Goal: Information Seeking & Learning: Learn about a topic

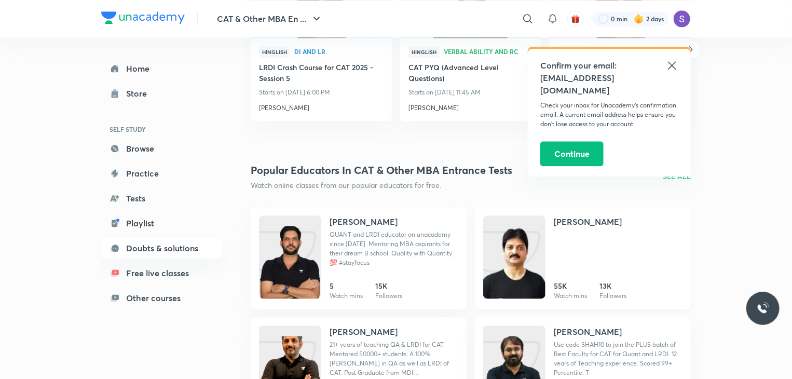
scroll to position [1270, 0]
click at [683, 173] on p "SEE ALL" at bounding box center [677, 176] width 28 height 11
click at [671, 62] on icon at bounding box center [672, 65] width 12 height 12
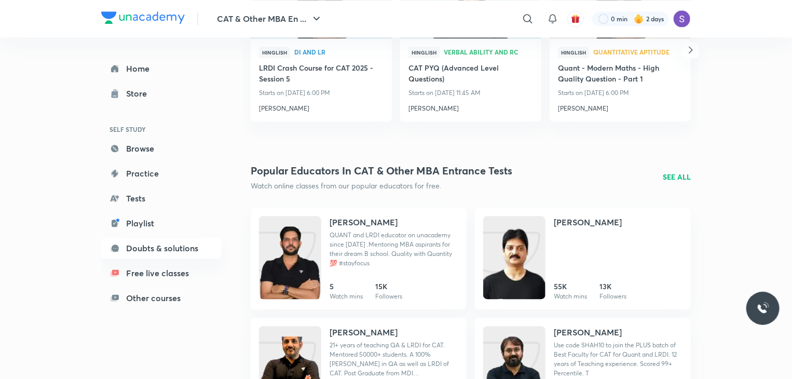
click at [673, 173] on p "SEE ALL" at bounding box center [677, 176] width 28 height 11
click at [669, 176] on p "SEE ALL" at bounding box center [677, 176] width 28 height 11
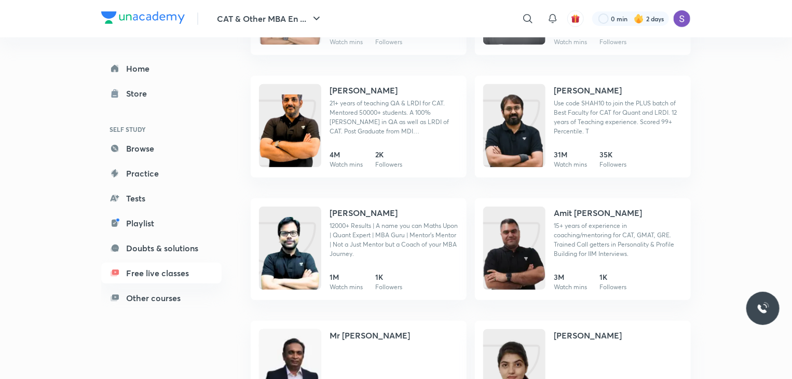
scroll to position [220, 0]
click at [359, 210] on h4 "[PERSON_NAME]" at bounding box center [364, 213] width 68 height 12
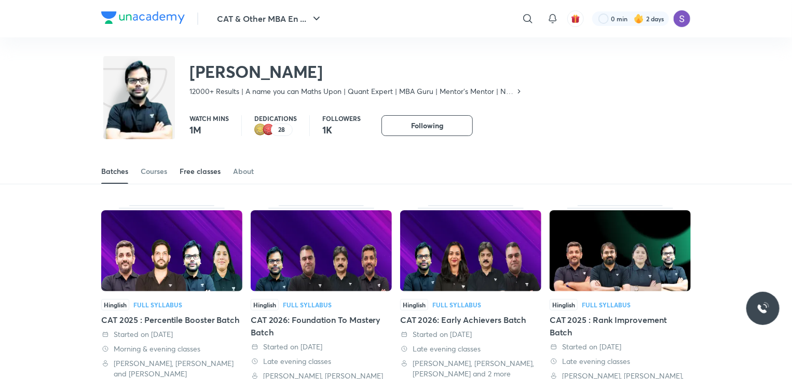
click at [191, 167] on div "Free classes" at bounding box center [200, 171] width 41 height 10
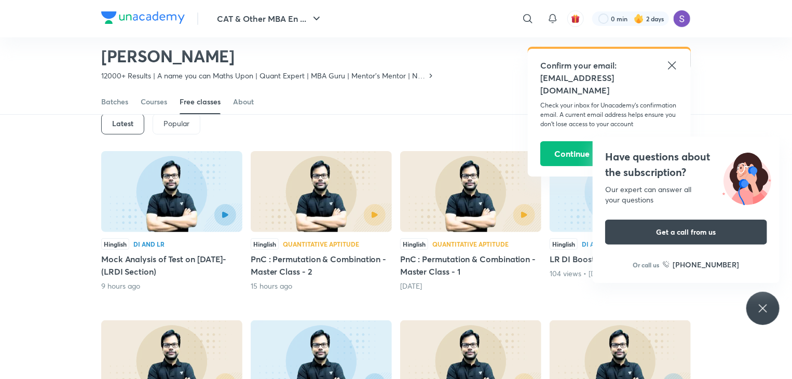
scroll to position [55, 0]
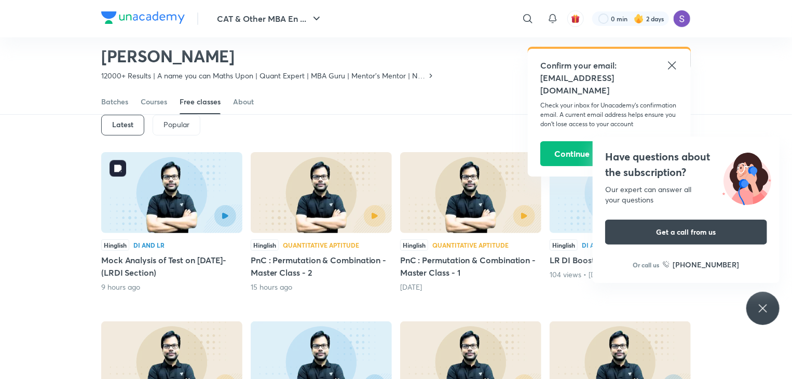
click at [197, 201] on img at bounding box center [171, 192] width 141 height 81
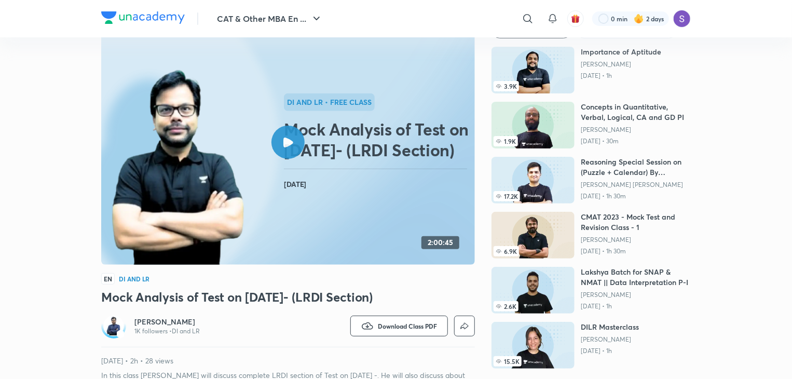
click at [760, 302] on div "CAT & Other MBA En ... ​ 0 min 2 days CAT & Other MBA Entrance Tests Free class…" at bounding box center [396, 362] width 792 height 834
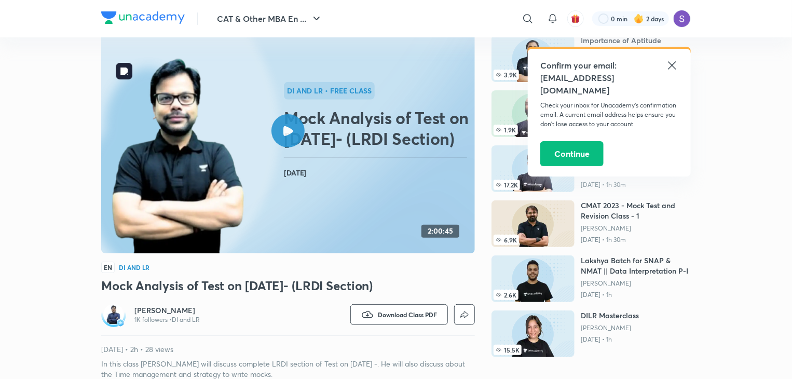
scroll to position [65, 0]
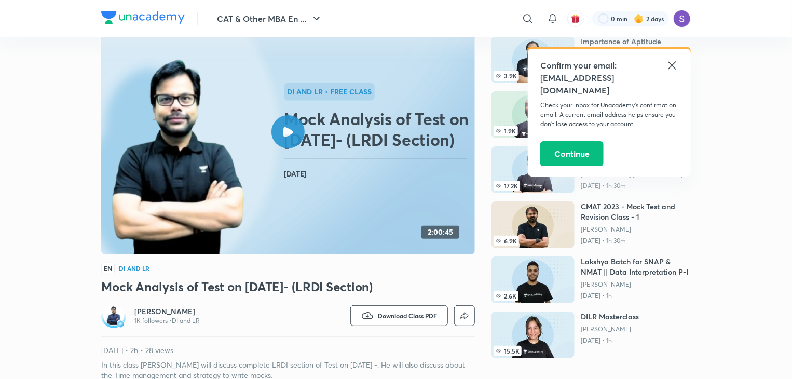
click at [282, 139] on div at bounding box center [288, 131] width 33 height 33
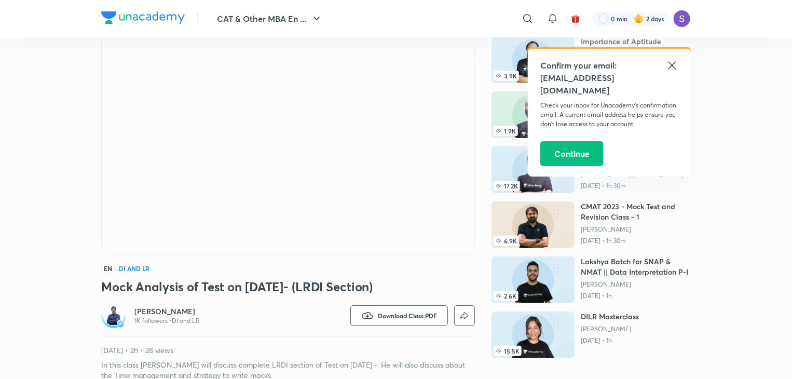
click at [670, 65] on icon at bounding box center [672, 65] width 12 height 12
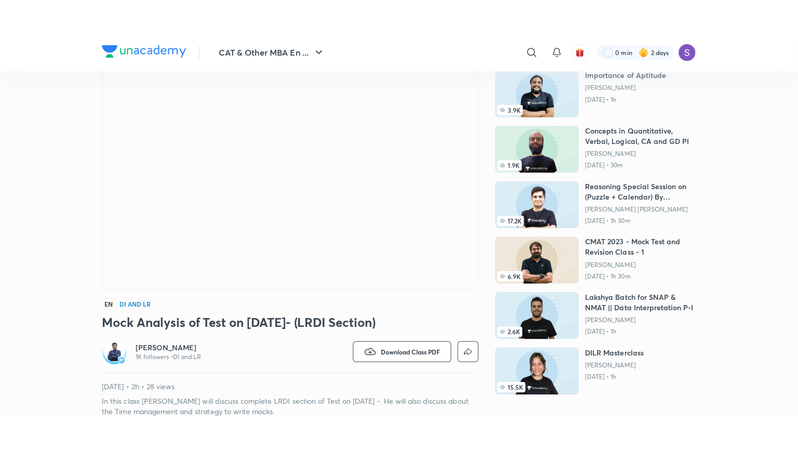
scroll to position [0, 0]
